Goal: Transaction & Acquisition: Purchase product/service

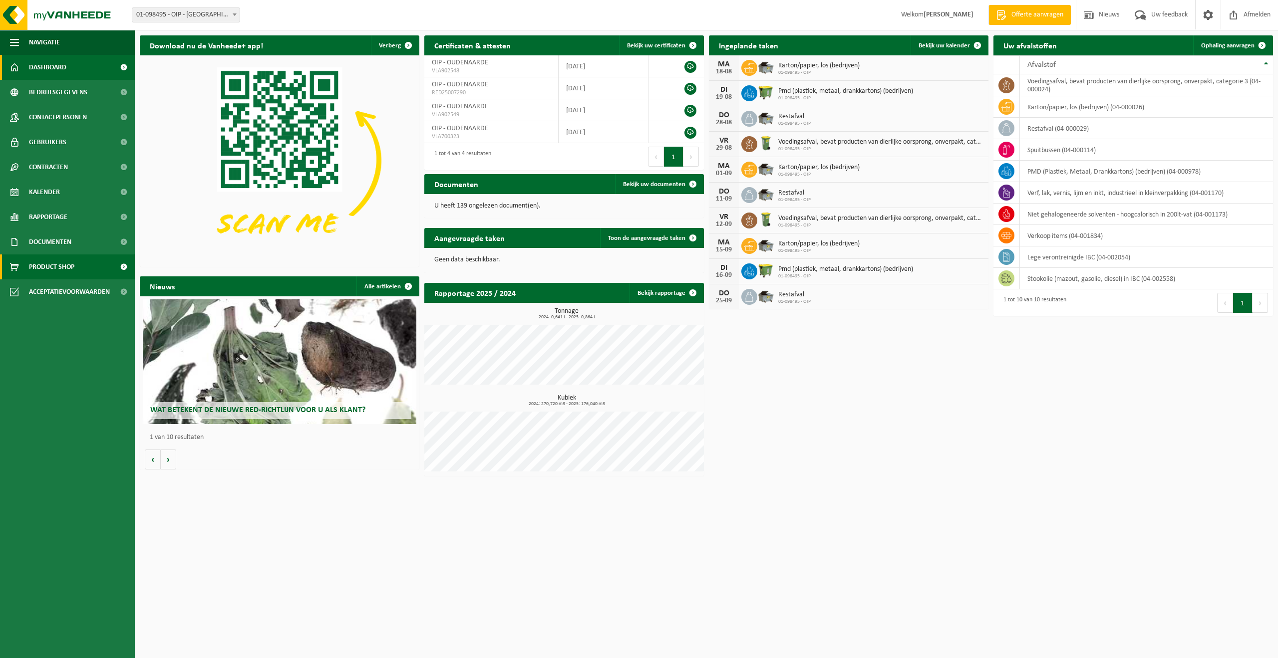
click at [49, 264] on span "Product Shop" at bounding box center [51, 267] width 45 height 25
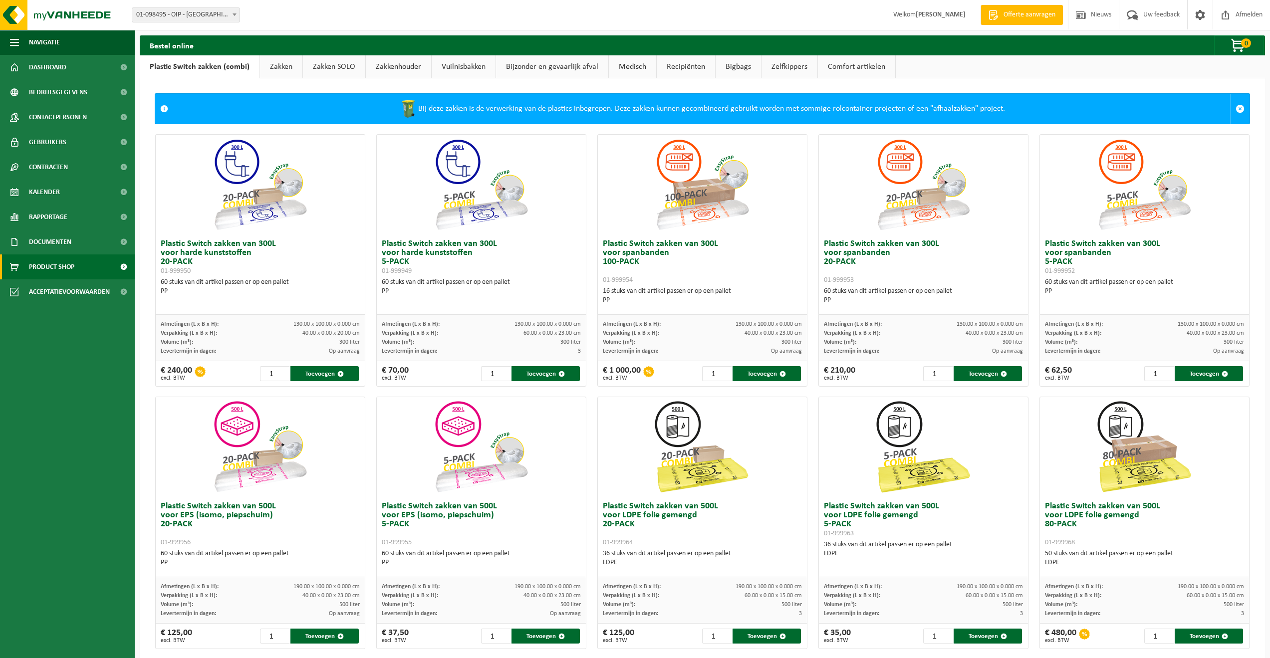
click at [277, 66] on link "Zakken" at bounding box center [281, 66] width 42 height 23
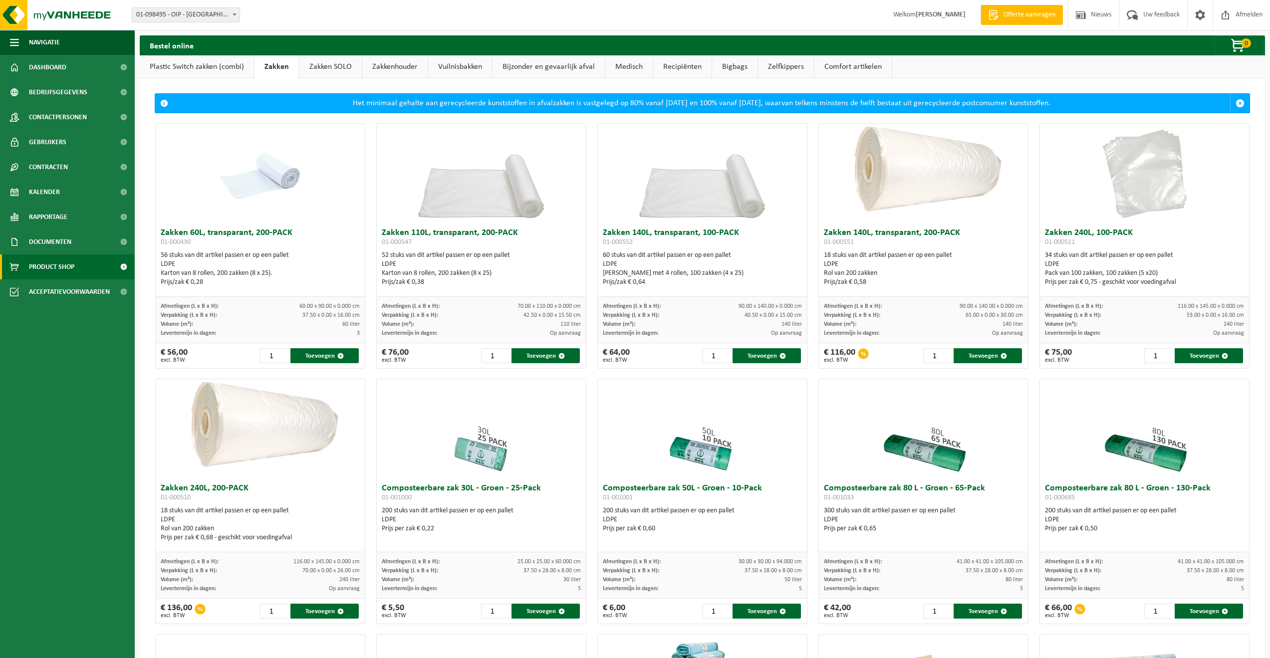
drag, startPoint x: 472, startPoint y: 72, endPoint x: 463, endPoint y: 72, distance: 9.0
click at [472, 72] on link "Vuilnisbakken" at bounding box center [460, 66] width 64 height 23
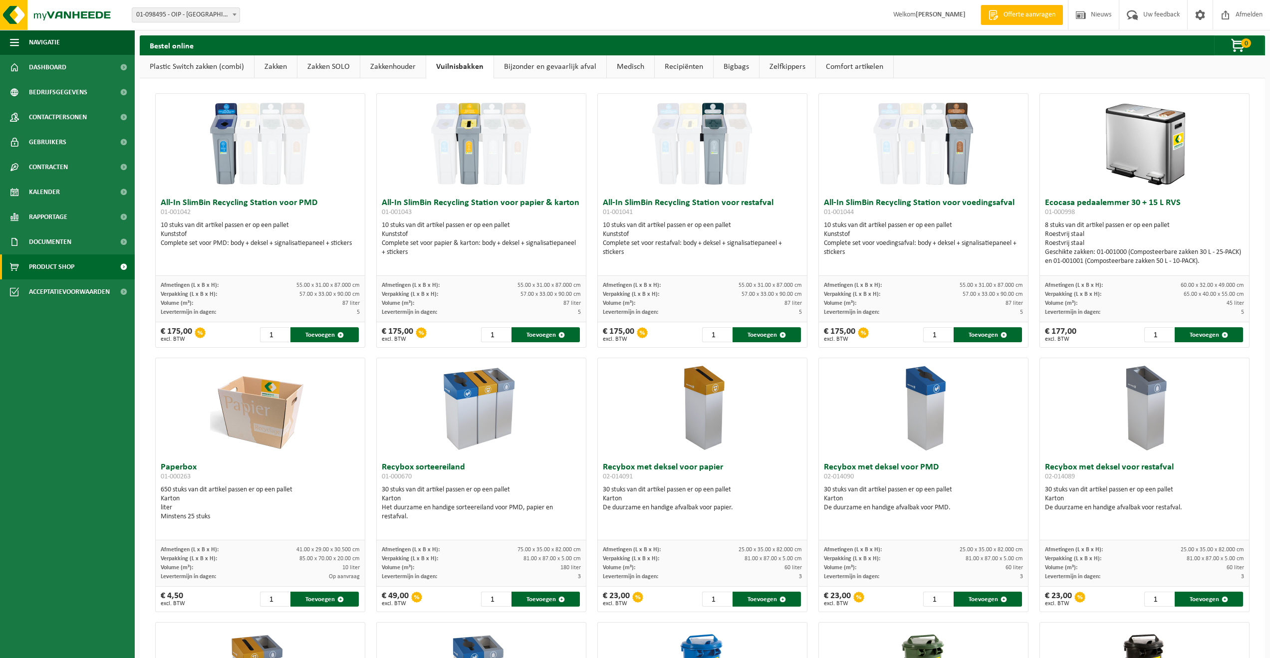
click at [261, 159] on img at bounding box center [260, 144] width 100 height 100
click at [283, 67] on link "Zakken" at bounding box center [276, 66] width 42 height 23
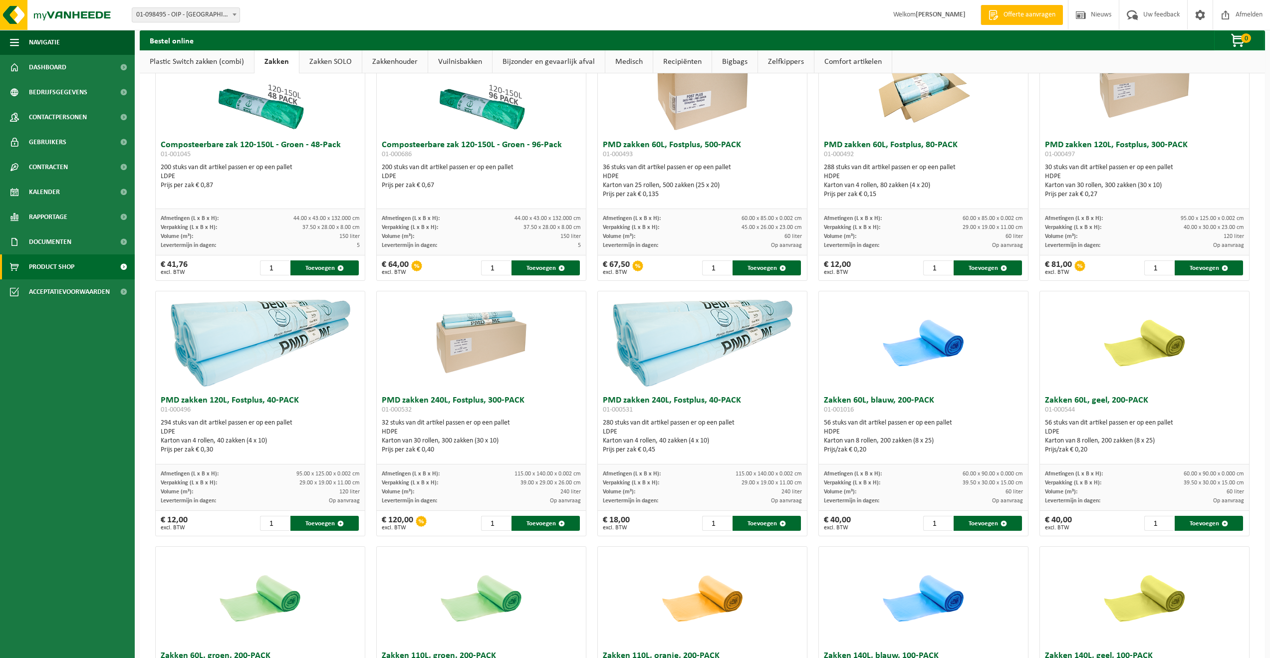
scroll to position [549, 0]
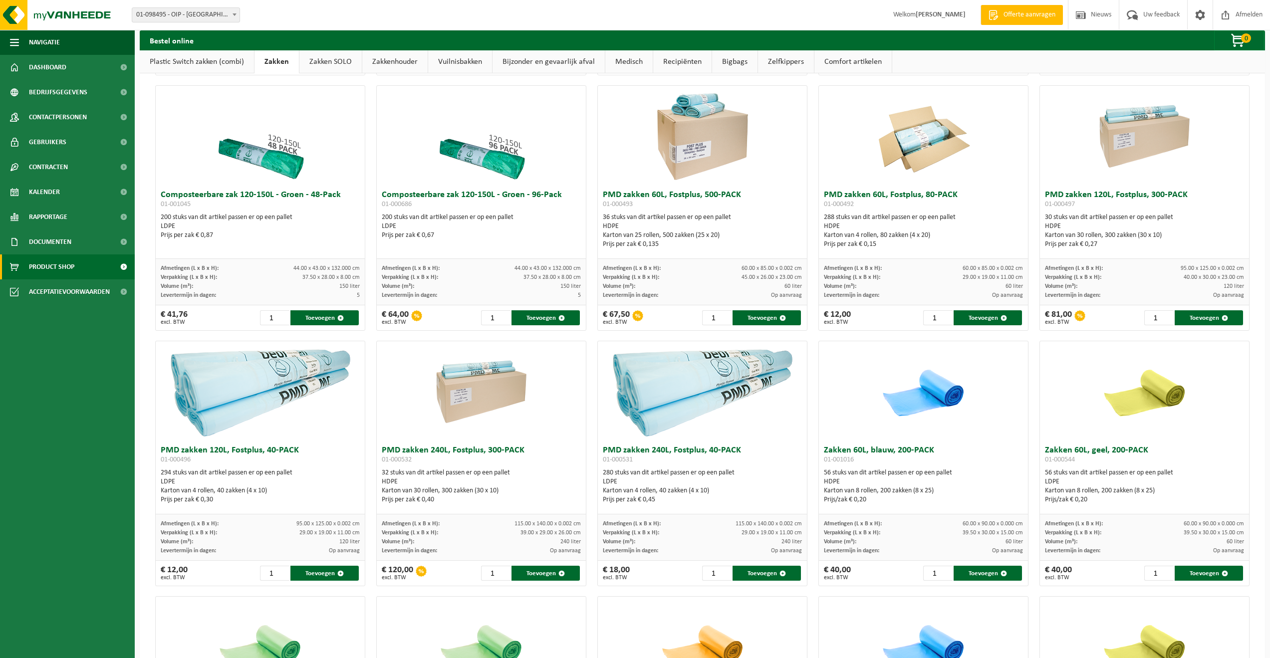
click at [904, 401] on img at bounding box center [923, 391] width 100 height 100
click at [900, 471] on div "56 stuks van dit artikel passen er op een pallet HDPE Karton van 8 rollen, 200 …" at bounding box center [923, 487] width 199 height 36
click at [927, 401] on img at bounding box center [923, 391] width 100 height 100
click at [948, 396] on img at bounding box center [923, 391] width 100 height 100
click at [947, 396] on img at bounding box center [923, 391] width 100 height 100
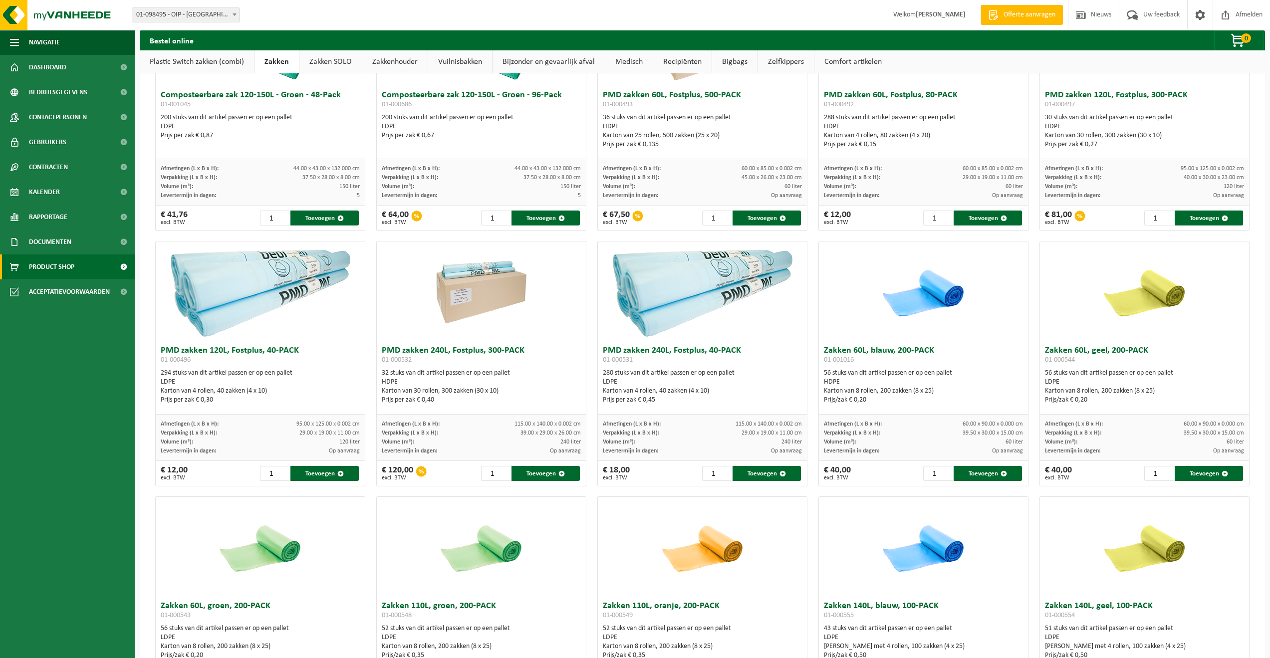
scroll to position [699, 0]
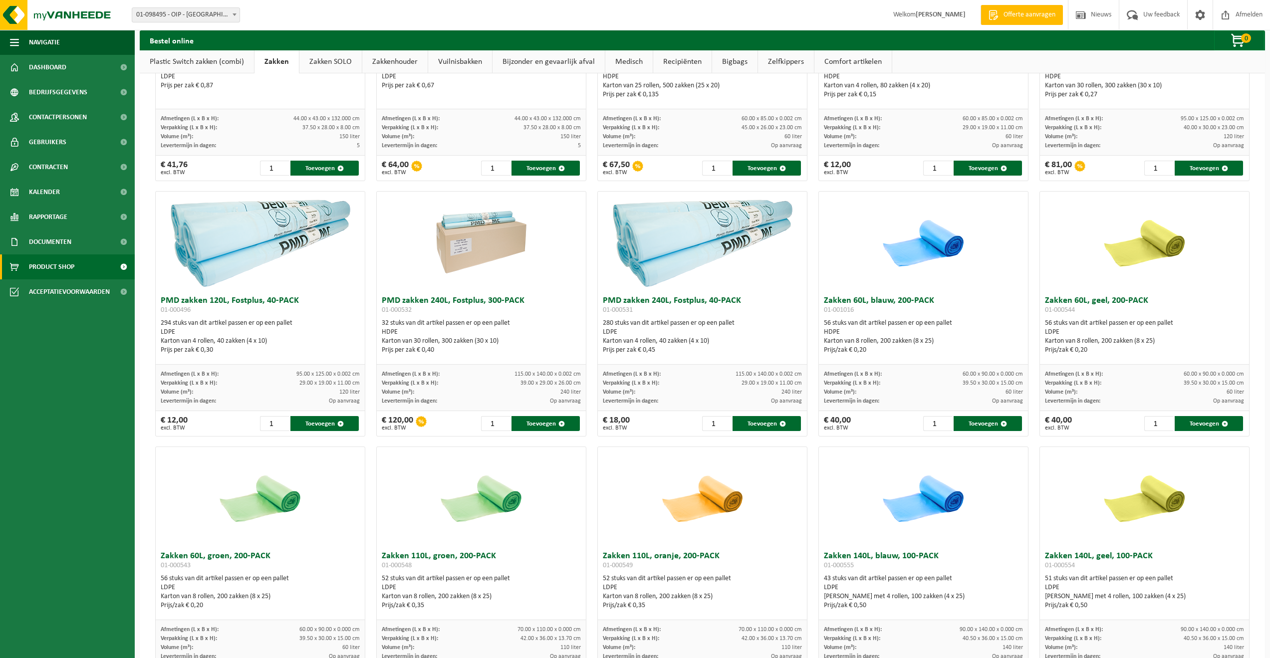
click at [951, 498] on img at bounding box center [923, 497] width 100 height 100
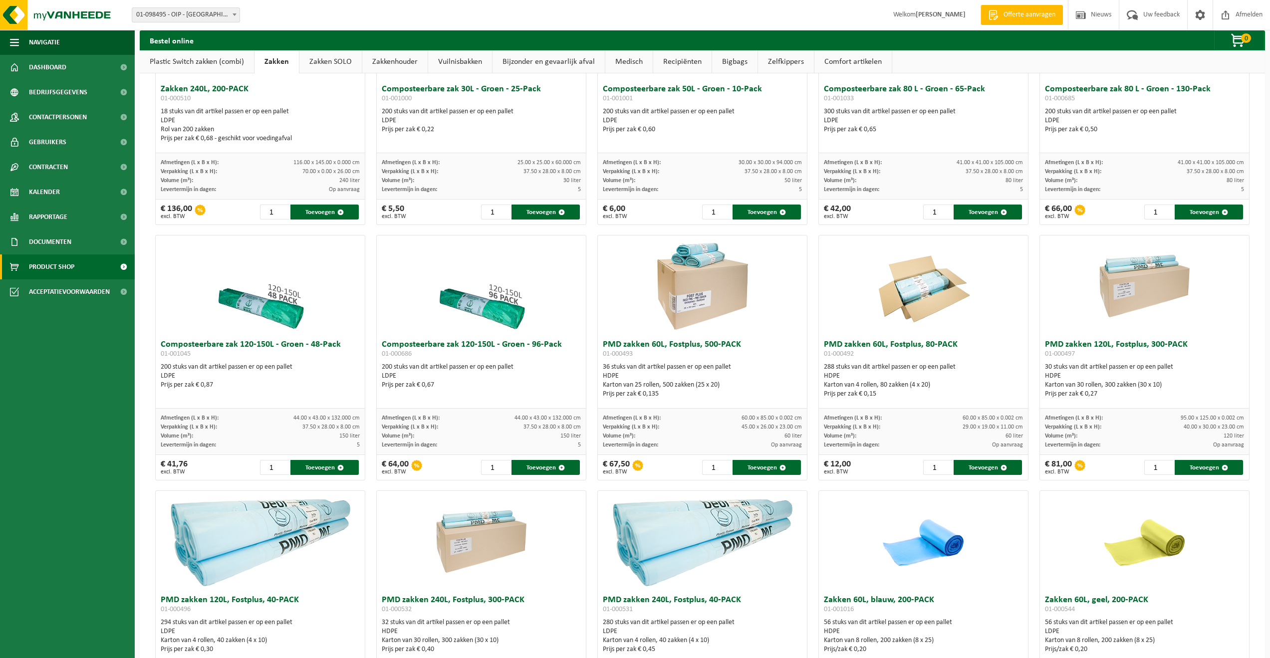
scroll to position [349, 0]
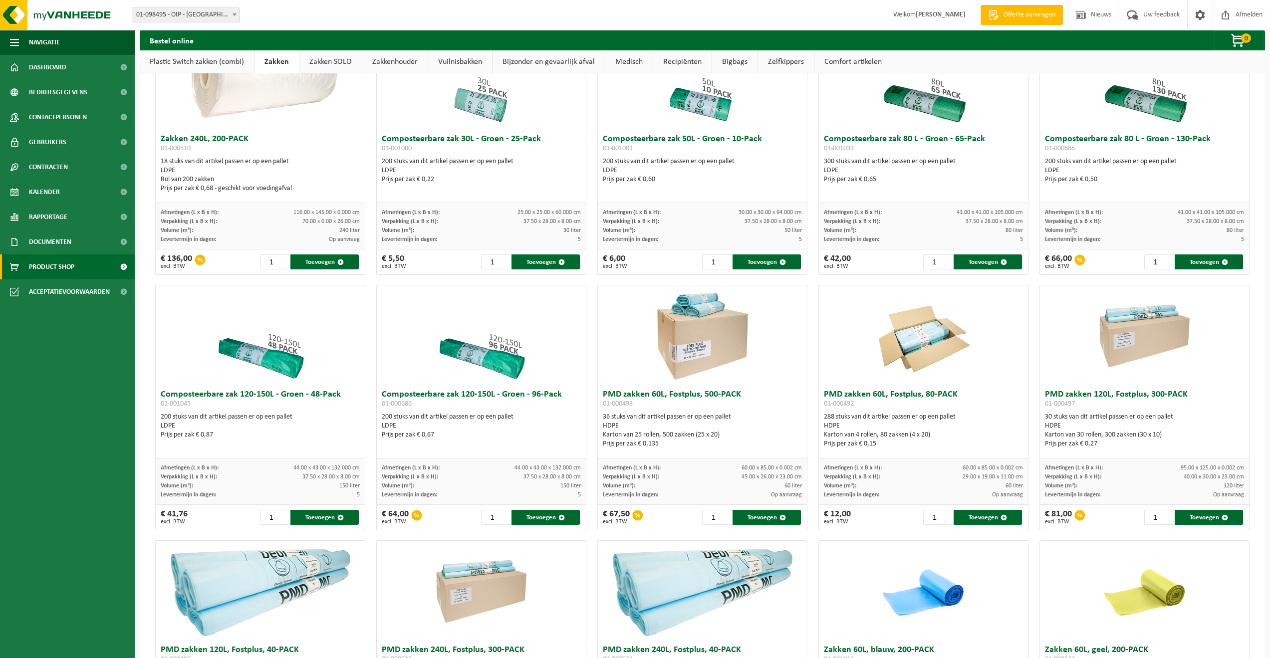
click at [1139, 344] on img at bounding box center [1144, 335] width 100 height 100
click at [1192, 519] on button "Toevoegen" at bounding box center [1209, 517] width 68 height 15
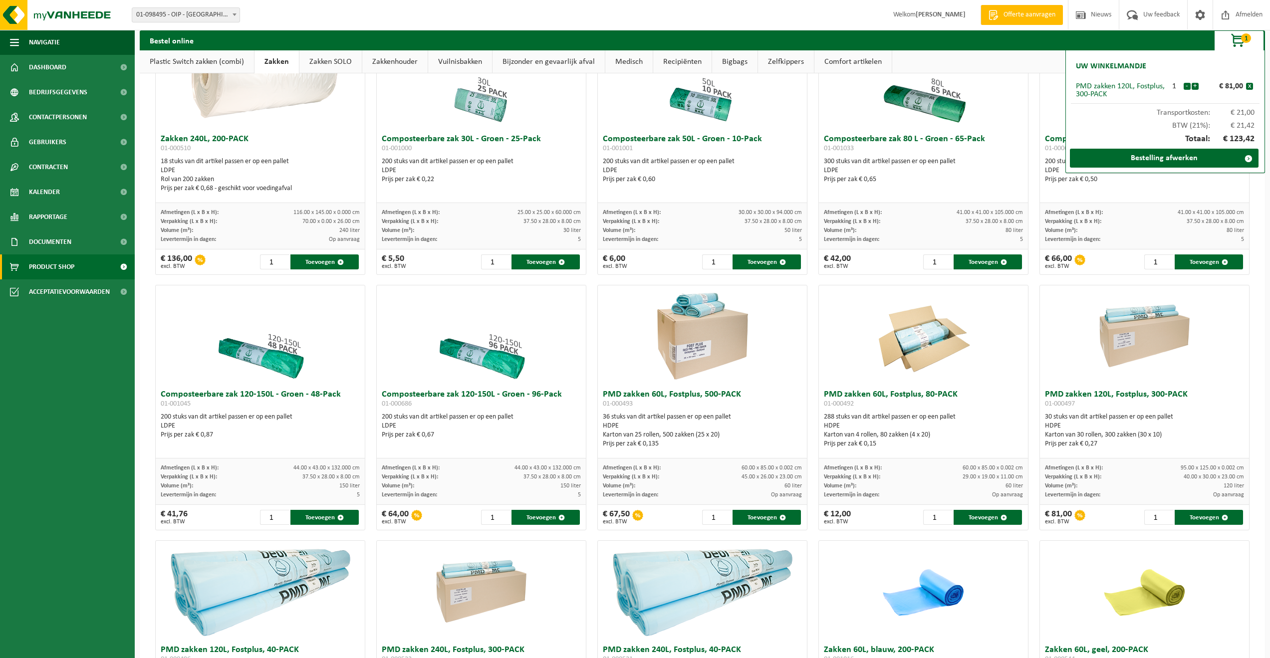
click at [1246, 39] on span "1" at bounding box center [1246, 37] width 10 height 9
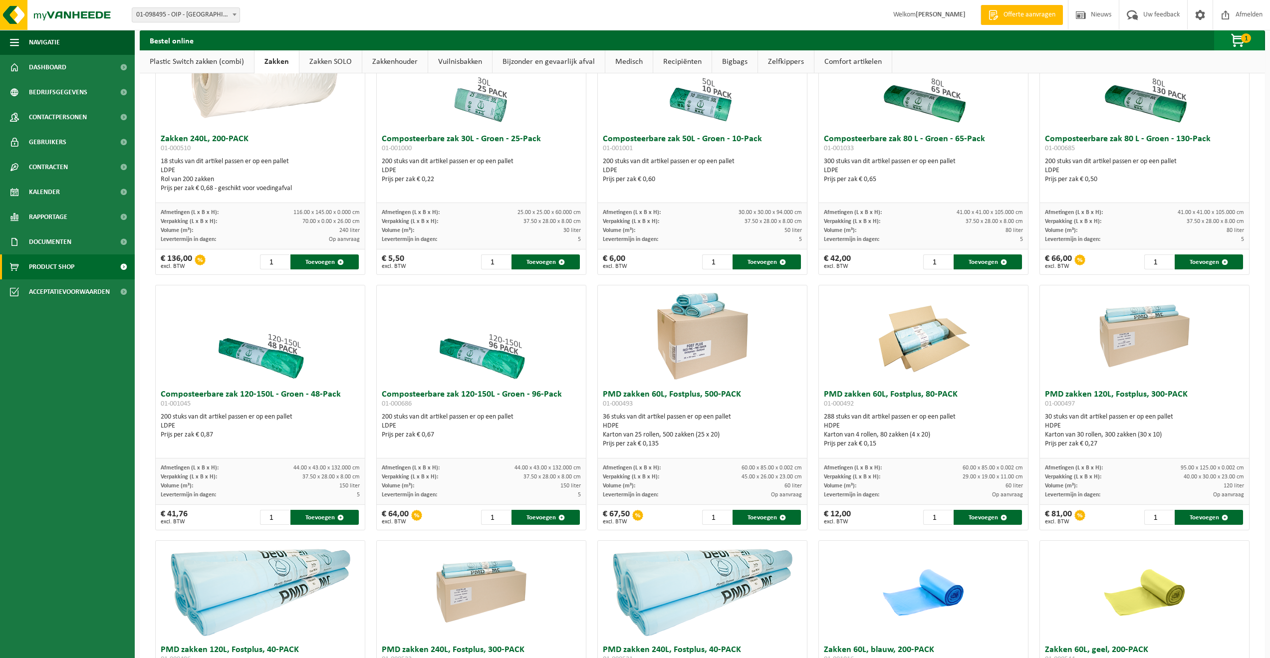
click at [1245, 40] on span "1" at bounding box center [1246, 37] width 10 height 9
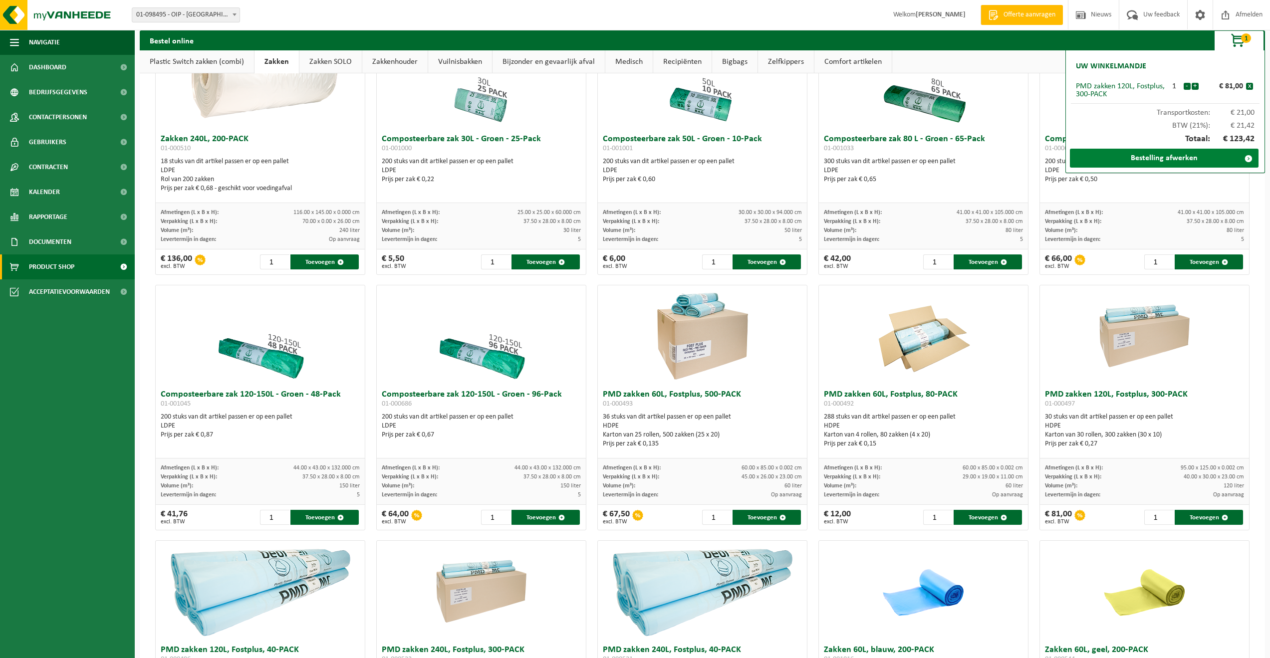
click at [1157, 162] on link "Bestelling afwerken" at bounding box center [1164, 158] width 189 height 19
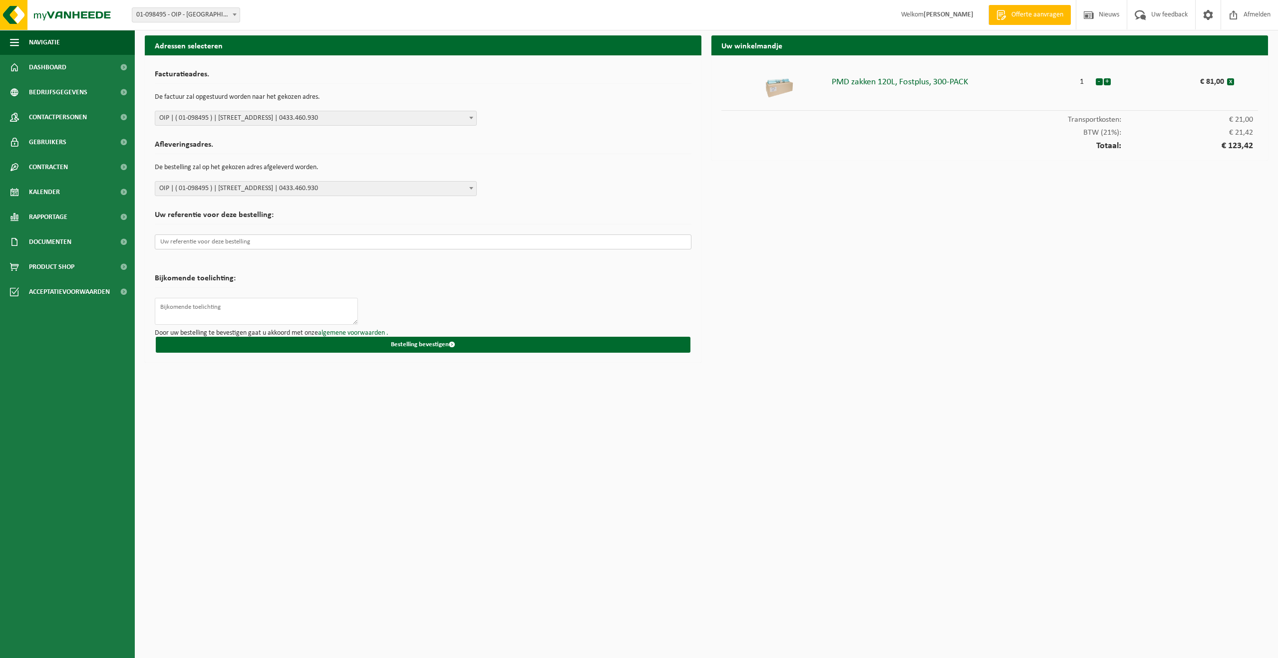
click at [179, 246] on input "text" at bounding box center [423, 242] width 536 height 15
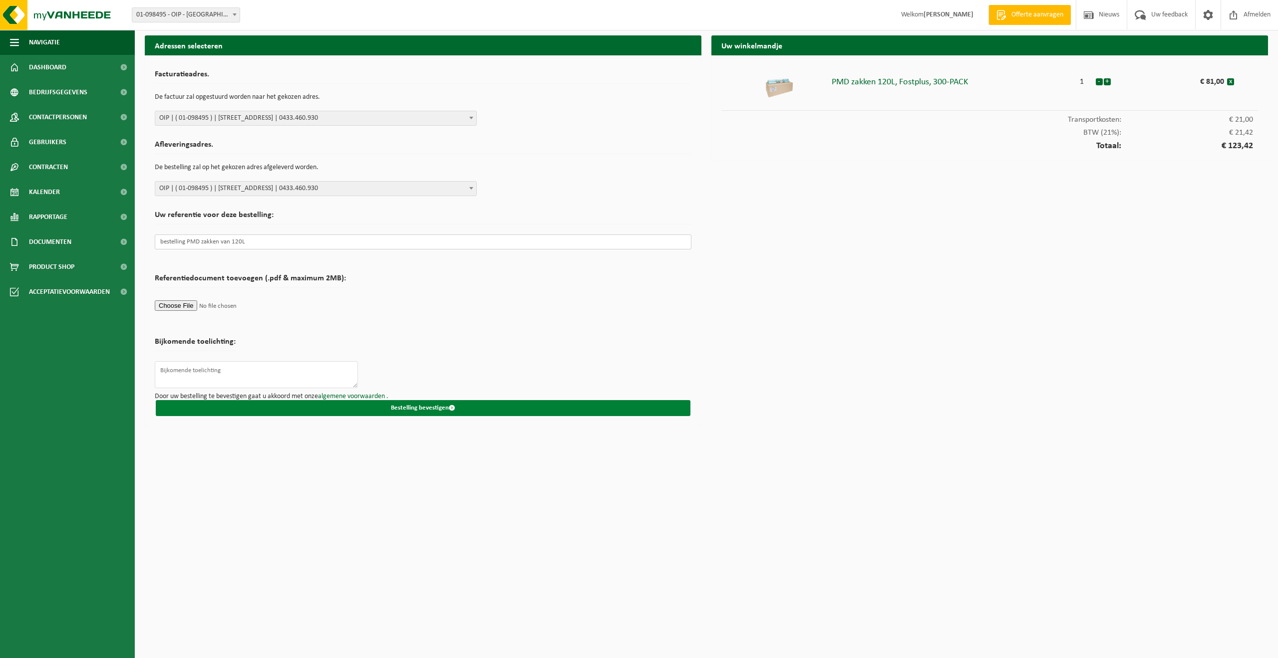
type input "bestelling PMD zakken van 120L"
click at [429, 408] on button "Bestelling bevestigen" at bounding box center [423, 408] width 534 height 16
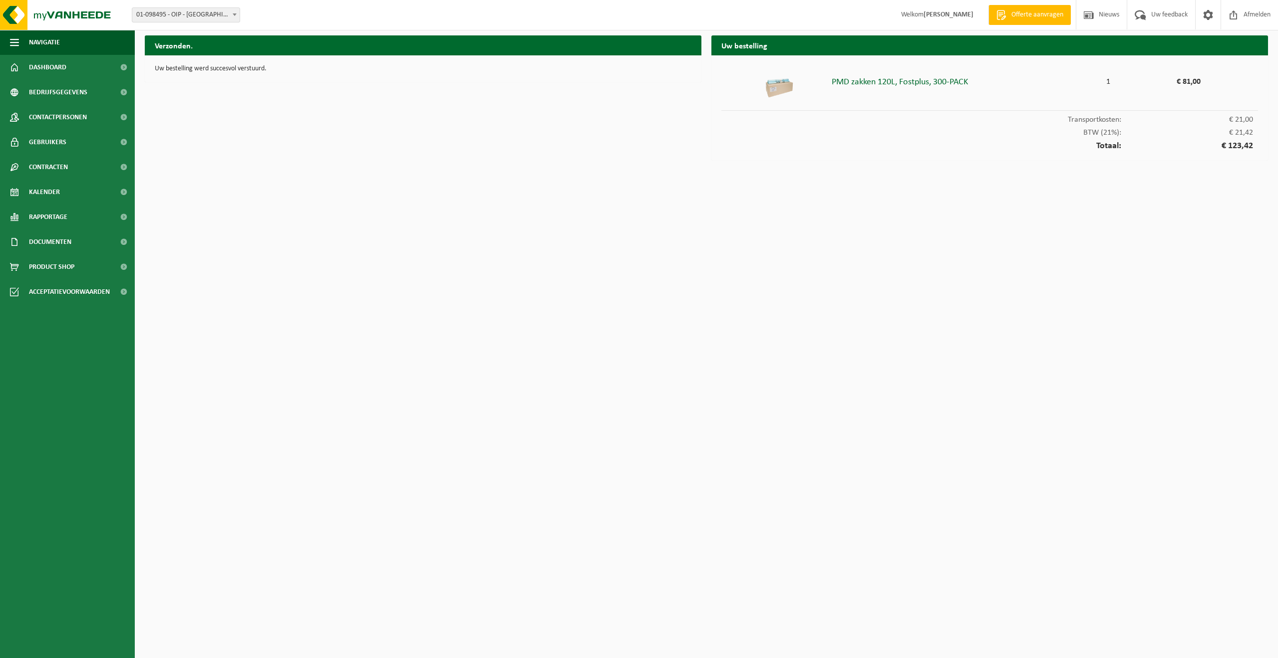
click at [175, 44] on h2 "Verzonden." at bounding box center [423, 44] width 556 height 19
